Goal: Information Seeking & Learning: Understand process/instructions

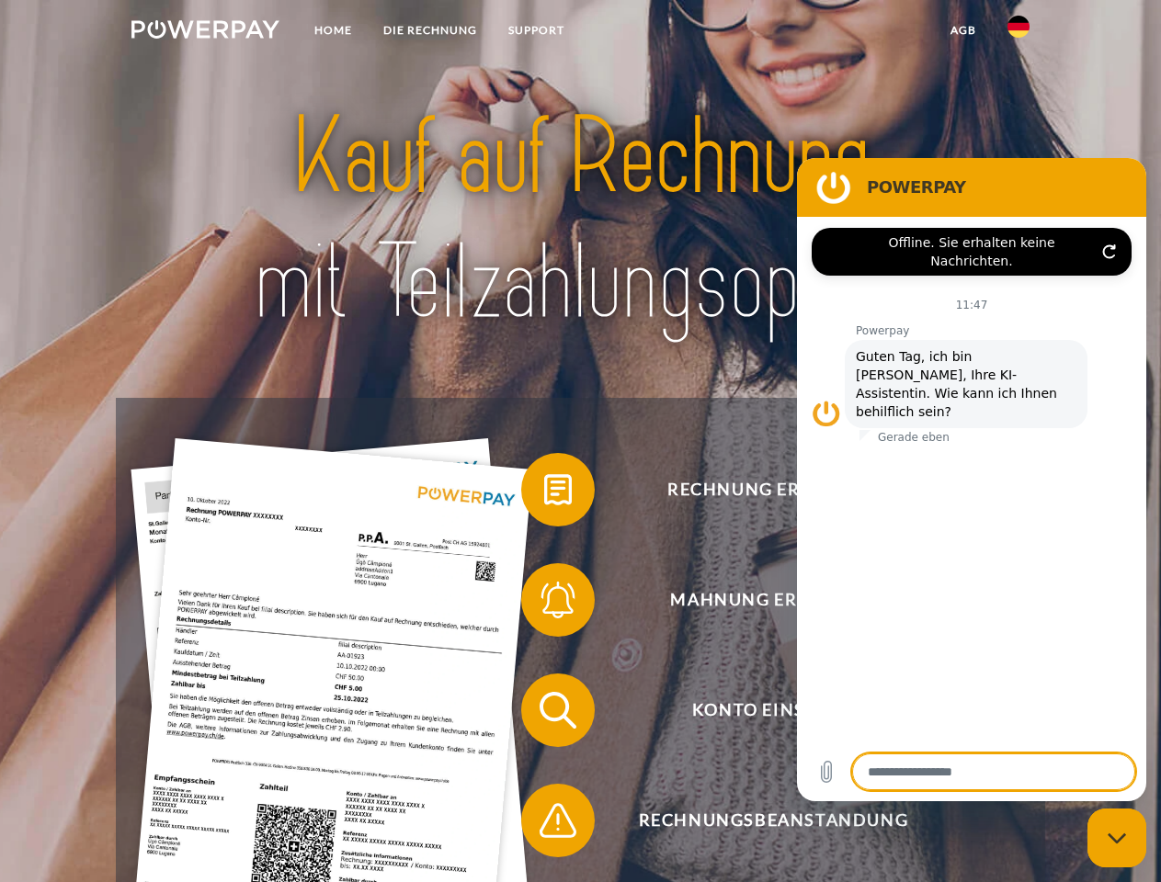
click at [205, 32] on img at bounding box center [205, 29] width 148 height 18
click at [1018, 32] on img at bounding box center [1018, 27] width 22 height 22
click at [962, 30] on link "agb" at bounding box center [962, 30] width 57 height 33
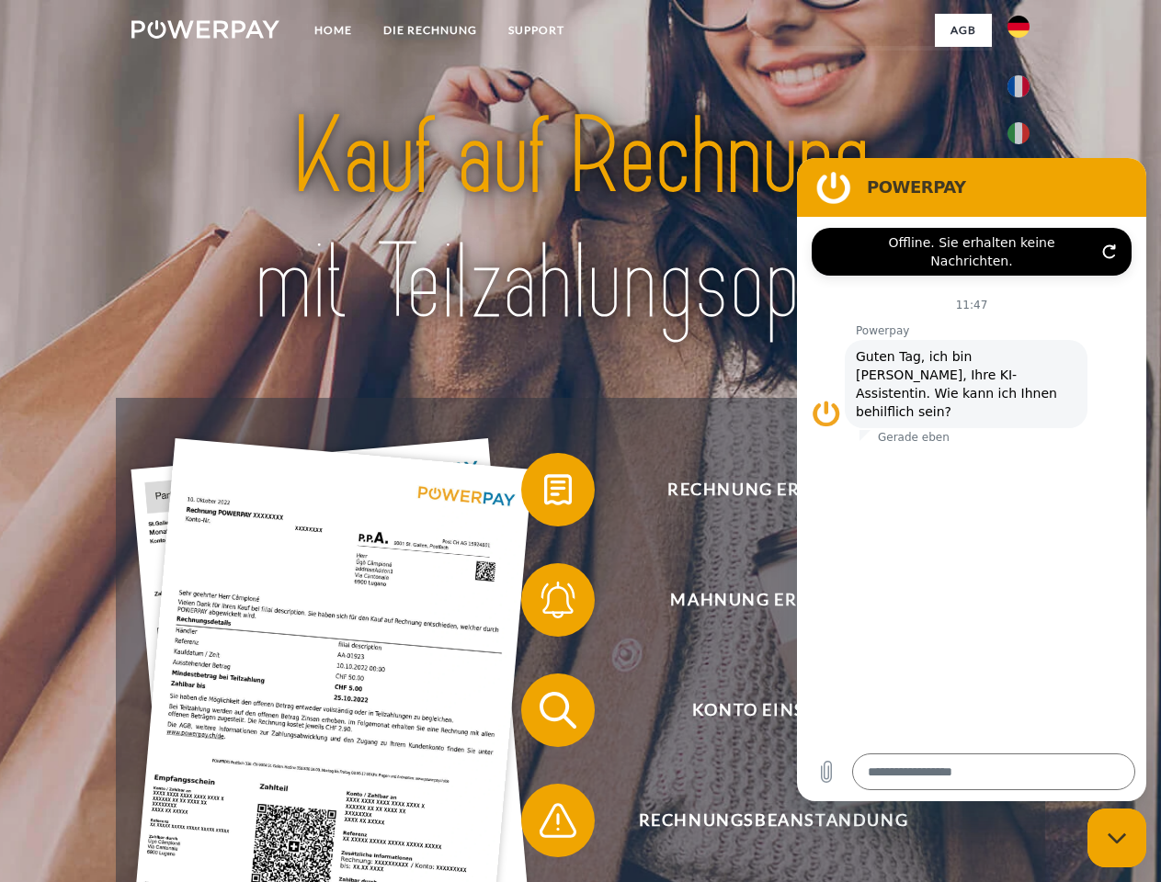
click at [544, 493] on span at bounding box center [530, 490] width 92 height 92
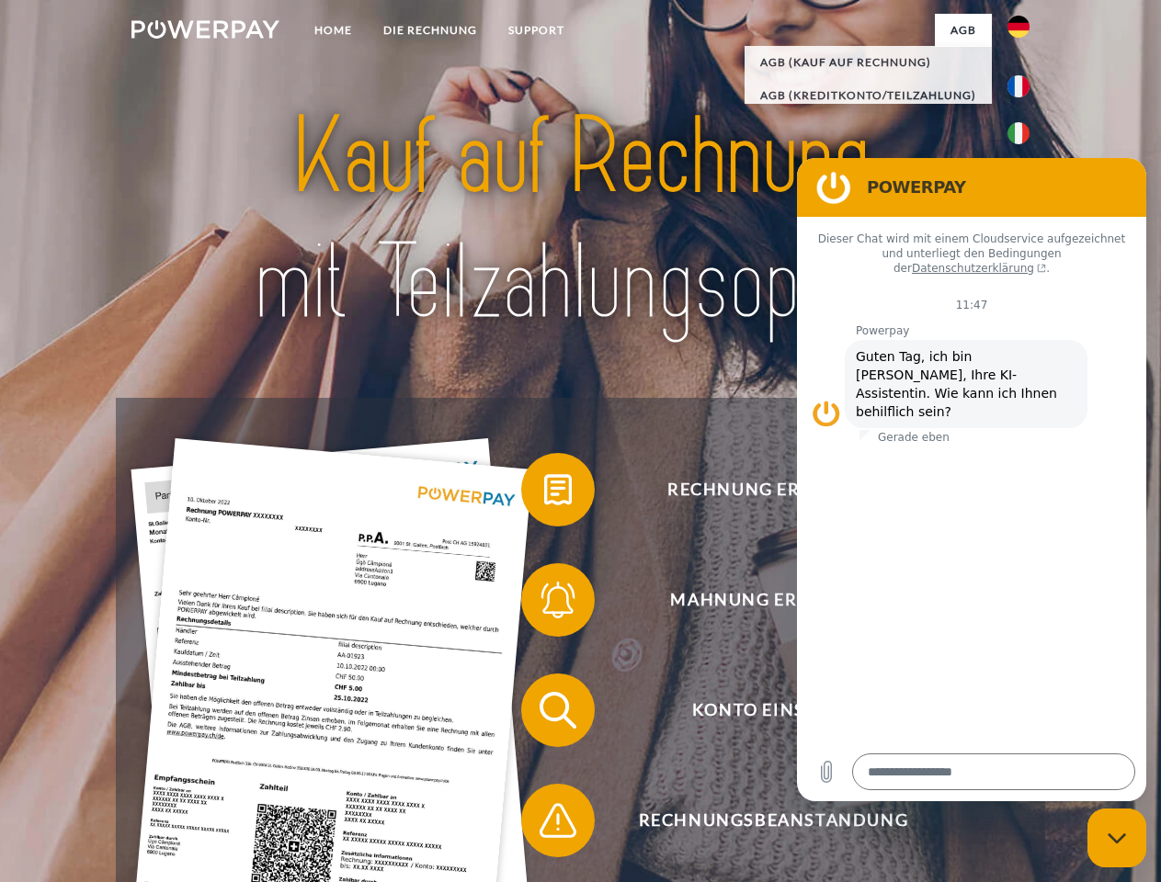
click at [544, 604] on span at bounding box center [530, 600] width 92 height 92
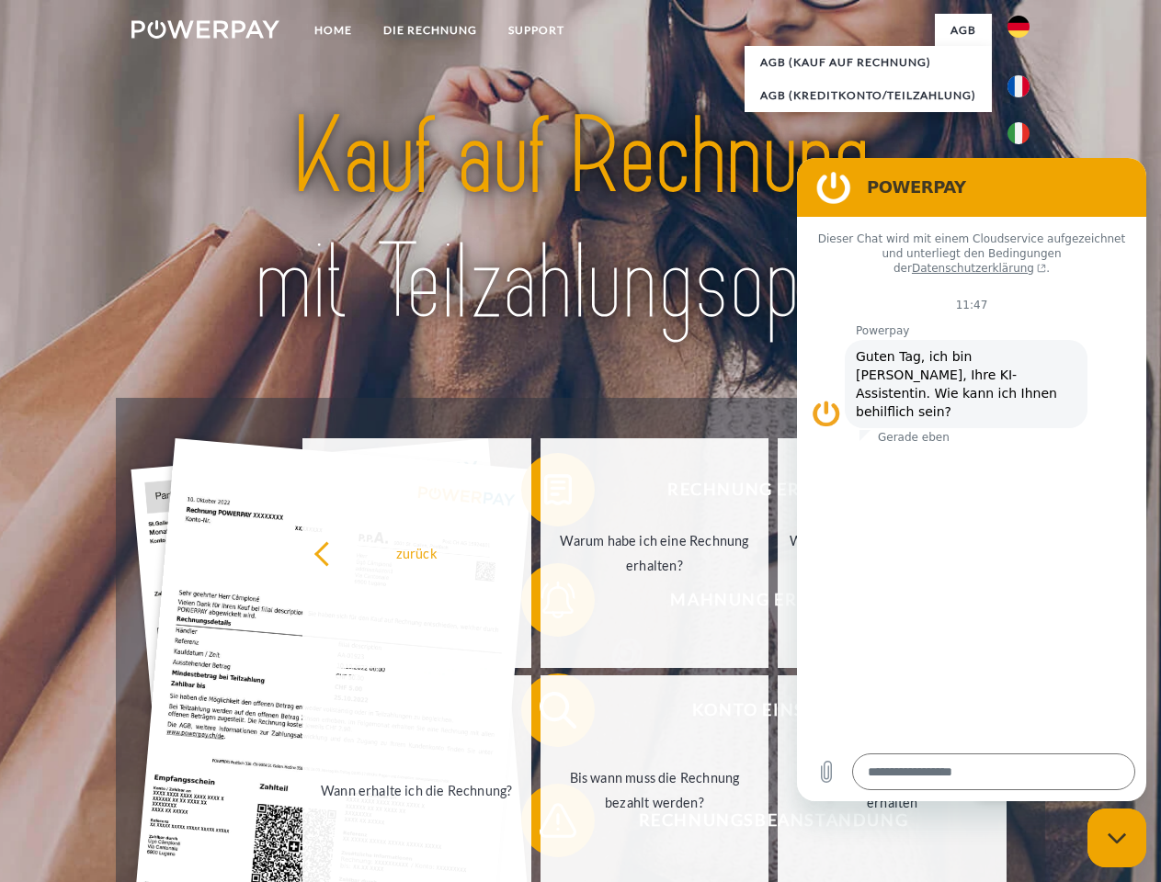
click at [544, 714] on link "Bis wann muss die Rechnung bezahlt werden?" at bounding box center [654, 790] width 229 height 230
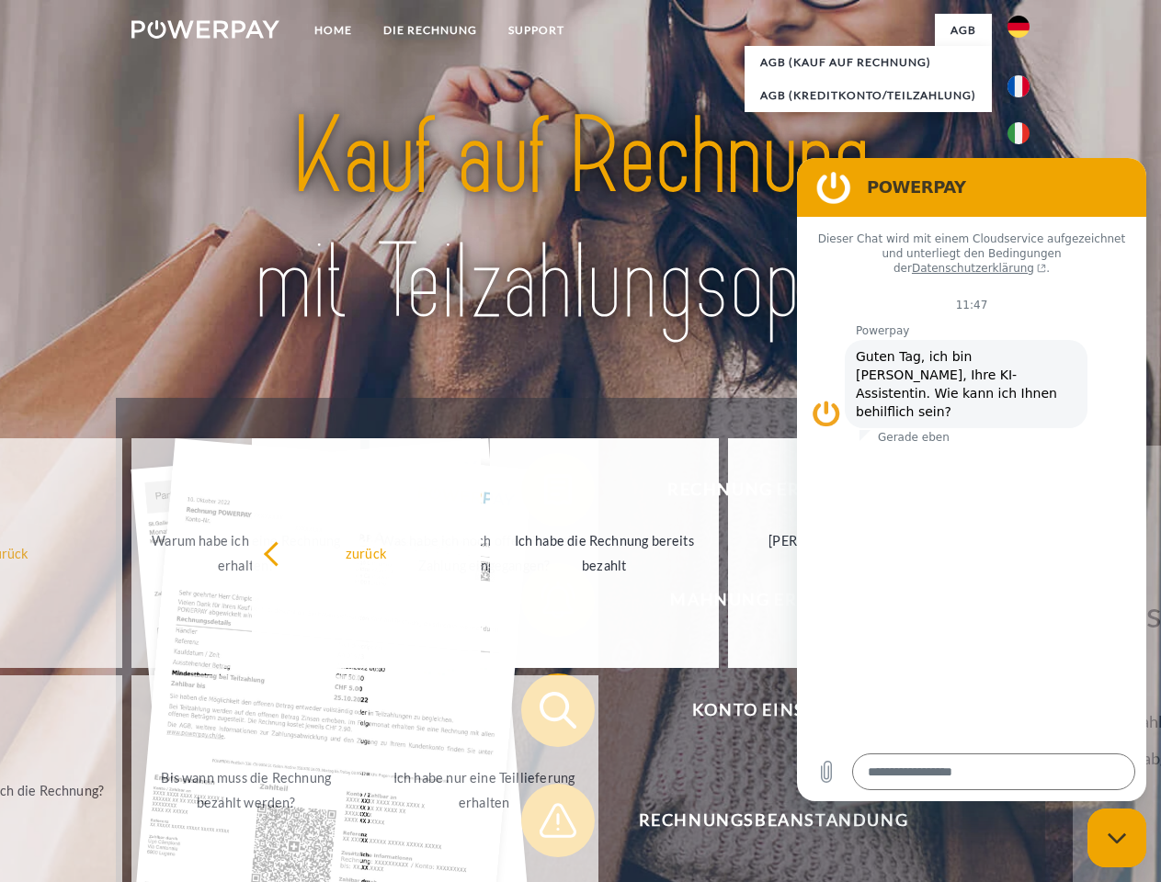
click at [544, 824] on span at bounding box center [530, 821] width 92 height 92
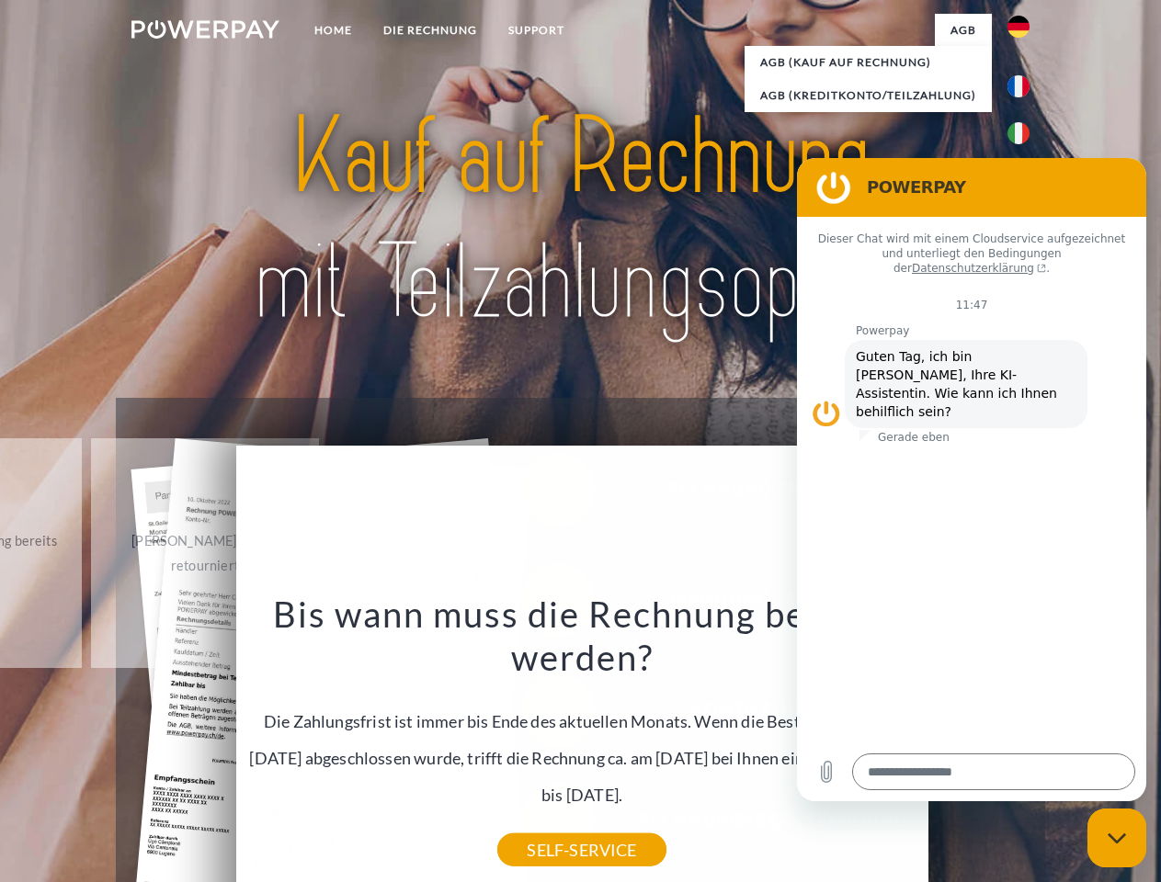
click at [1116, 838] on icon "Messaging-Fenster schließen" at bounding box center [1116, 838] width 19 height 12
type textarea "*"
